Goal: Information Seeking & Learning: Compare options

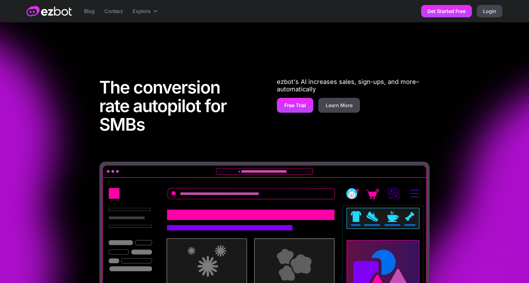
click at [89, 14] on link "Blog" at bounding box center [89, 11] width 20 height 22
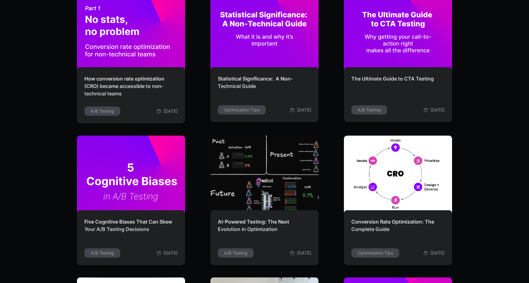
scroll to position [898, 0]
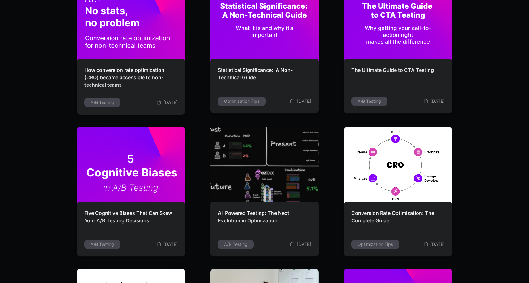
click at [274, 162] on img at bounding box center [264, 165] width 119 height 85
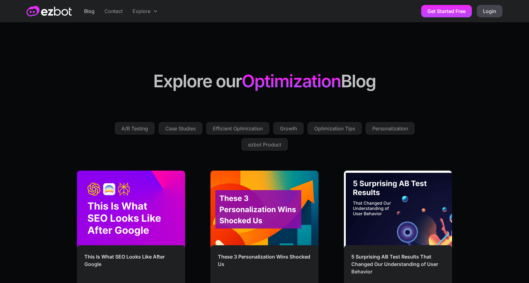
scroll to position [0, 0]
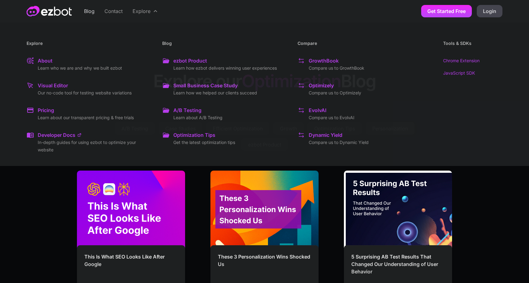
click at [139, 10] on div "Explore" at bounding box center [142, 10] width 18 height 7
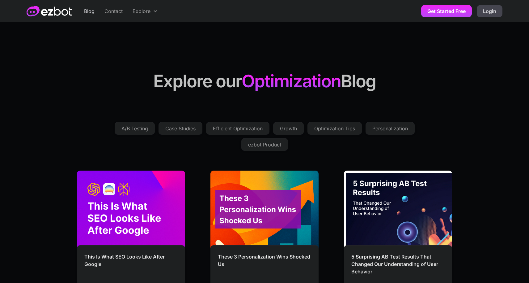
click at [139, 10] on div "Explore" at bounding box center [142, 10] width 18 height 7
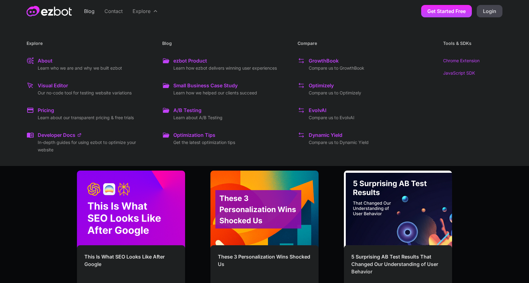
click at [320, 85] on div "Optimizely" at bounding box center [321, 85] width 25 height 7
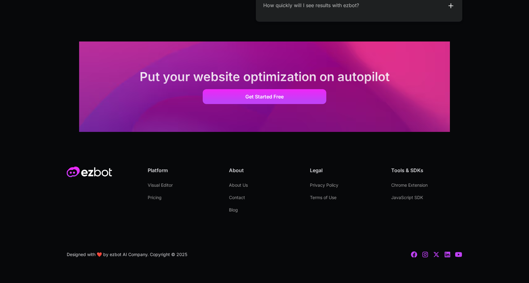
scroll to position [1313, 0]
click at [242, 183] on link "About Us" at bounding box center [238, 185] width 19 height 12
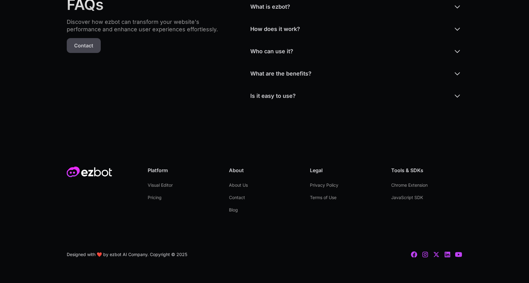
scroll to position [1589, 0]
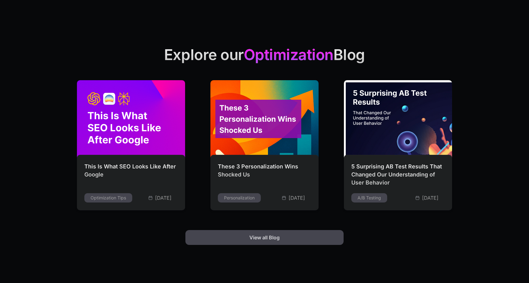
scroll to position [1511, 0]
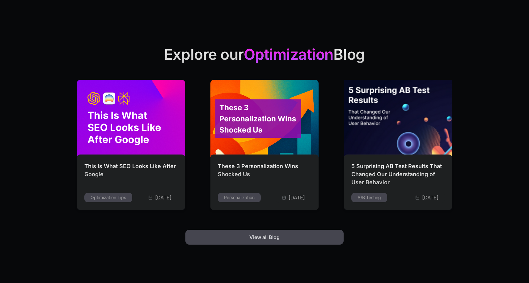
click at [395, 126] on img at bounding box center [398, 118] width 119 height 85
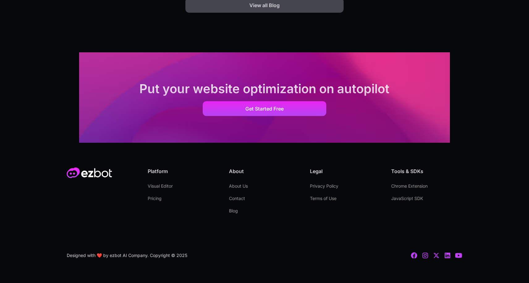
scroll to position [1742, 0]
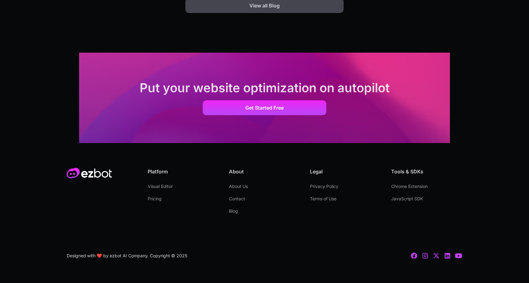
click at [232, 211] on link "Blog" at bounding box center [233, 211] width 9 height 12
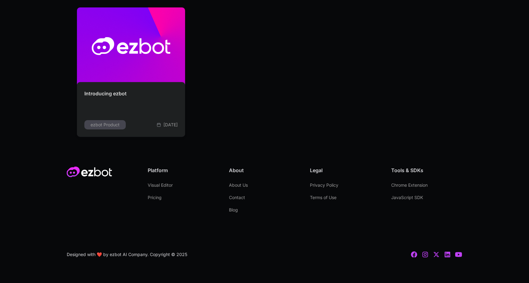
scroll to position [1584, 0]
click at [245, 184] on link "About Us" at bounding box center [238, 185] width 19 height 12
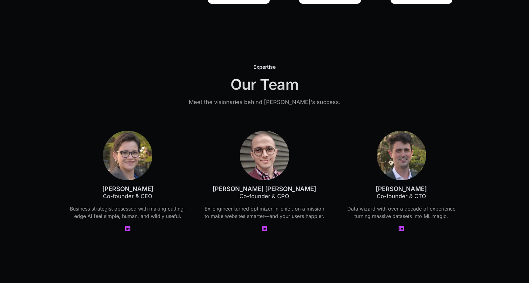
scroll to position [1287, 0]
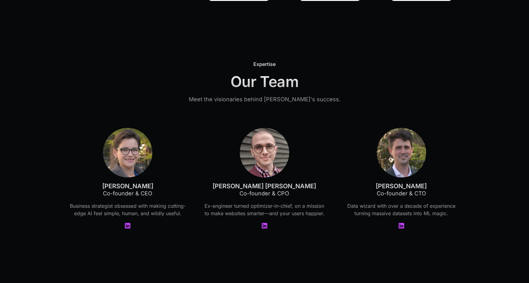
click at [125, 165] on img at bounding box center [127, 152] width 49 height 49
click at [128, 225] on icon at bounding box center [127, 225] width 7 height 7
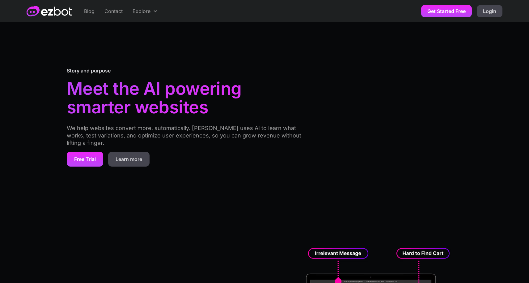
scroll to position [0, 0]
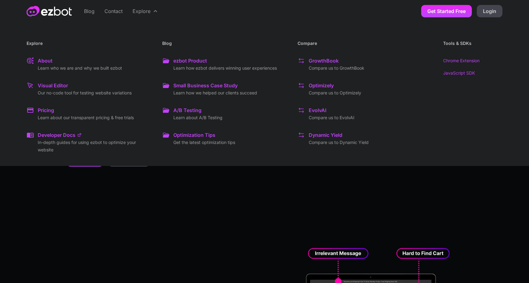
click at [154, 13] on icon at bounding box center [155, 11] width 5 height 5
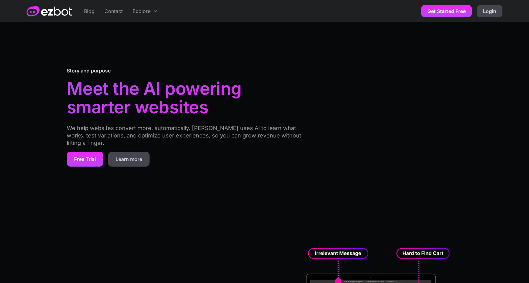
click at [154, 13] on icon at bounding box center [155, 11] width 5 height 5
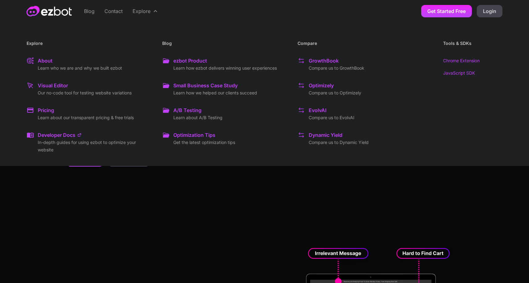
click at [336, 116] on p "Compare us to EvolvAI" at bounding box center [332, 117] width 46 height 7
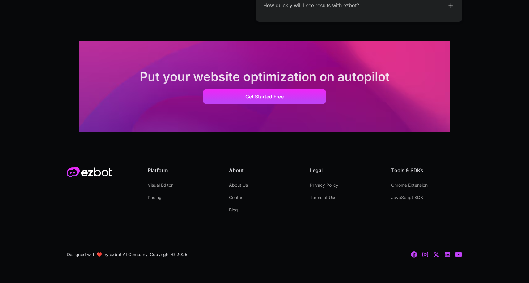
scroll to position [1306, 0]
